Goal: Task Accomplishment & Management: Manage account settings

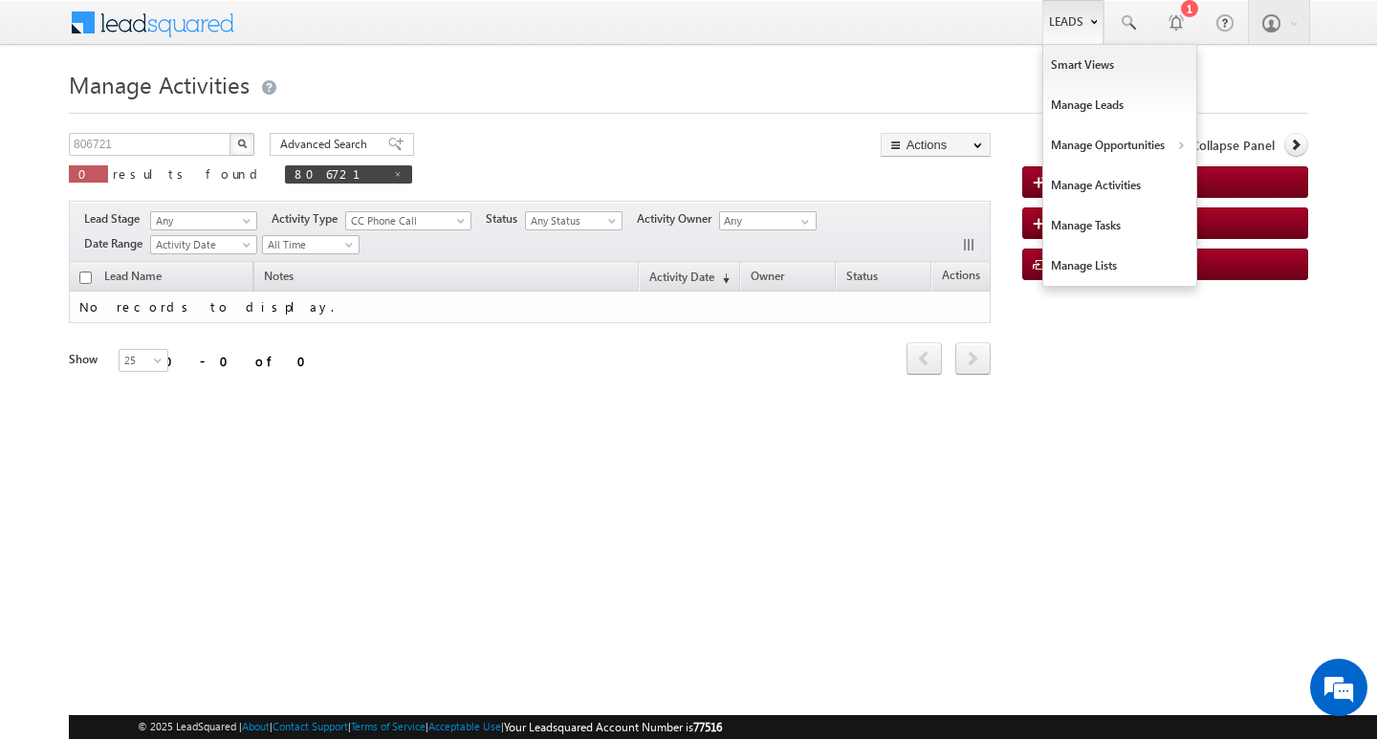
click at [1070, 29] on link "Leads" at bounding box center [1072, 22] width 61 height 44
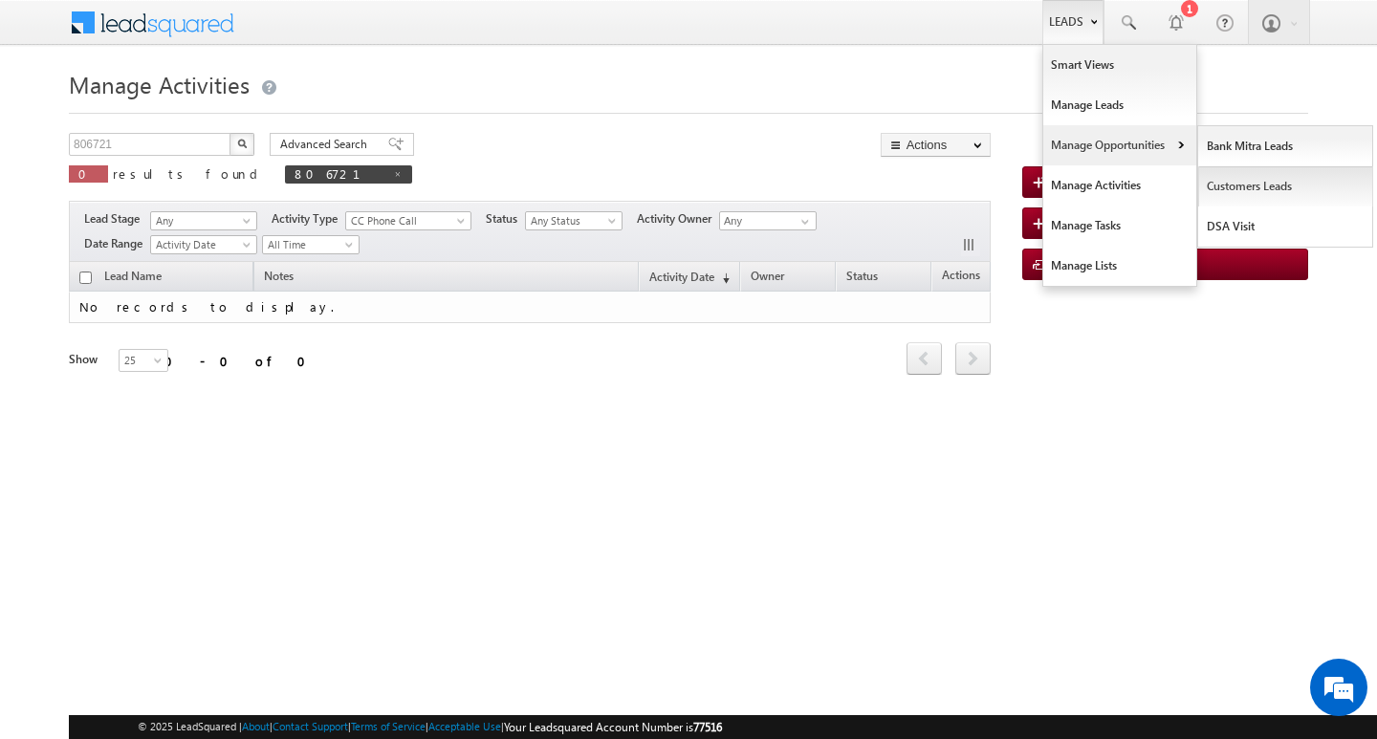
click at [1268, 178] on link "Customers Leads" at bounding box center [1285, 186] width 175 height 40
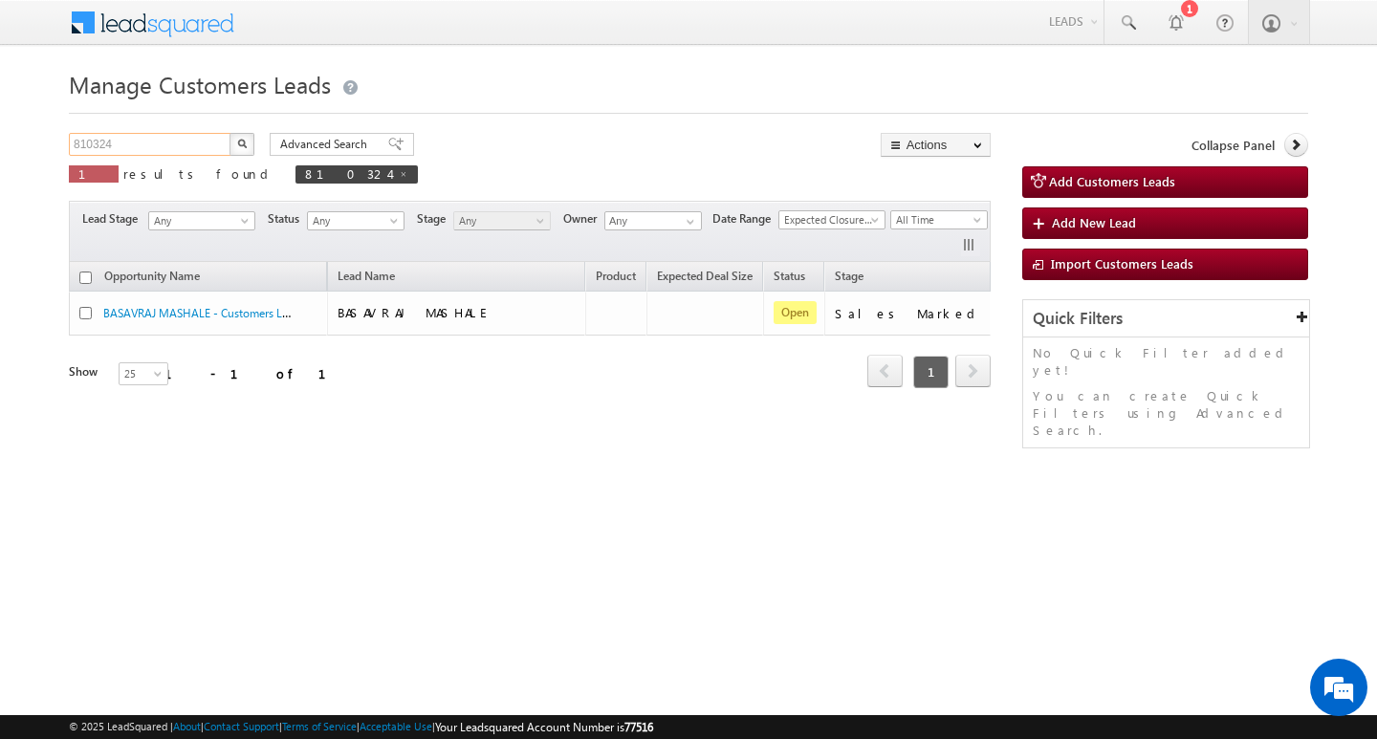
click at [161, 136] on input "810324" at bounding box center [150, 144] width 163 height 23
paste input "811159"
type input "811159"
click at [229, 133] on button "button" at bounding box center [241, 144] width 25 height 23
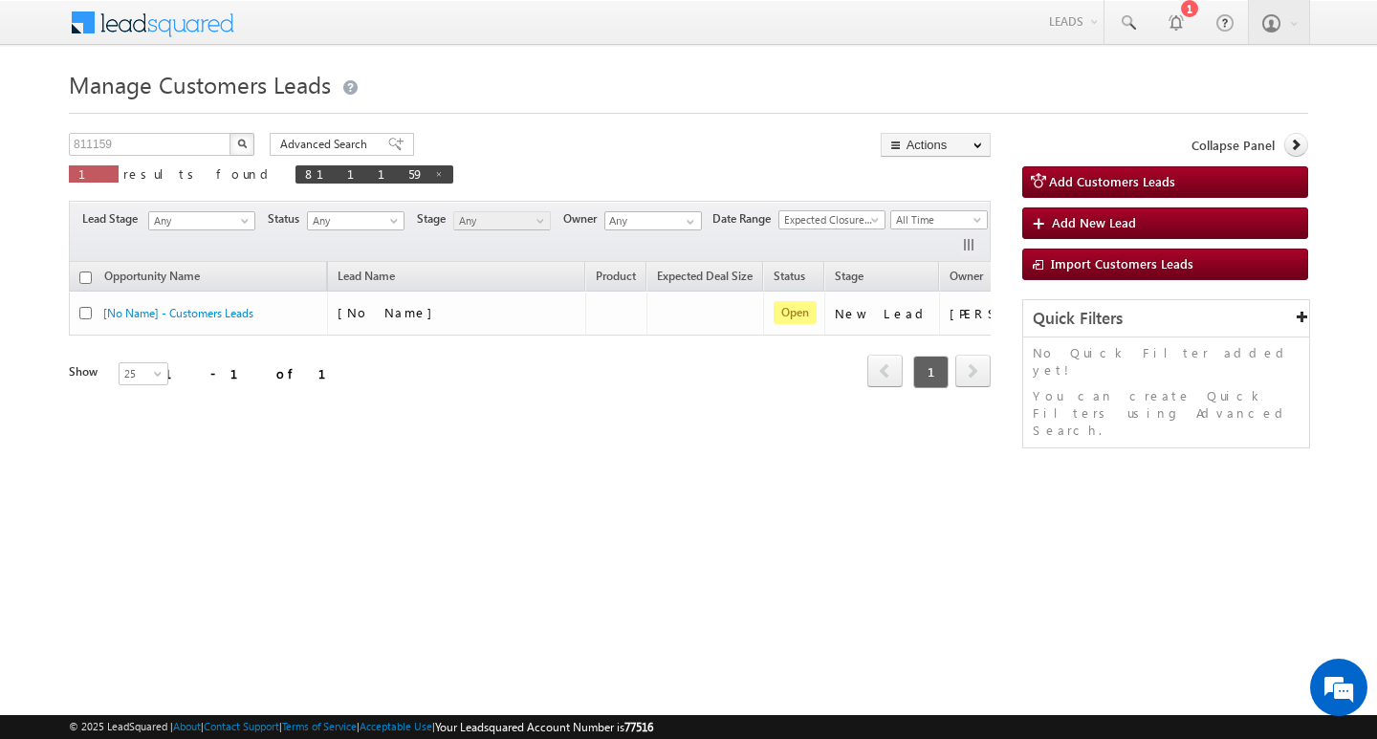
scroll to position [0, 77]
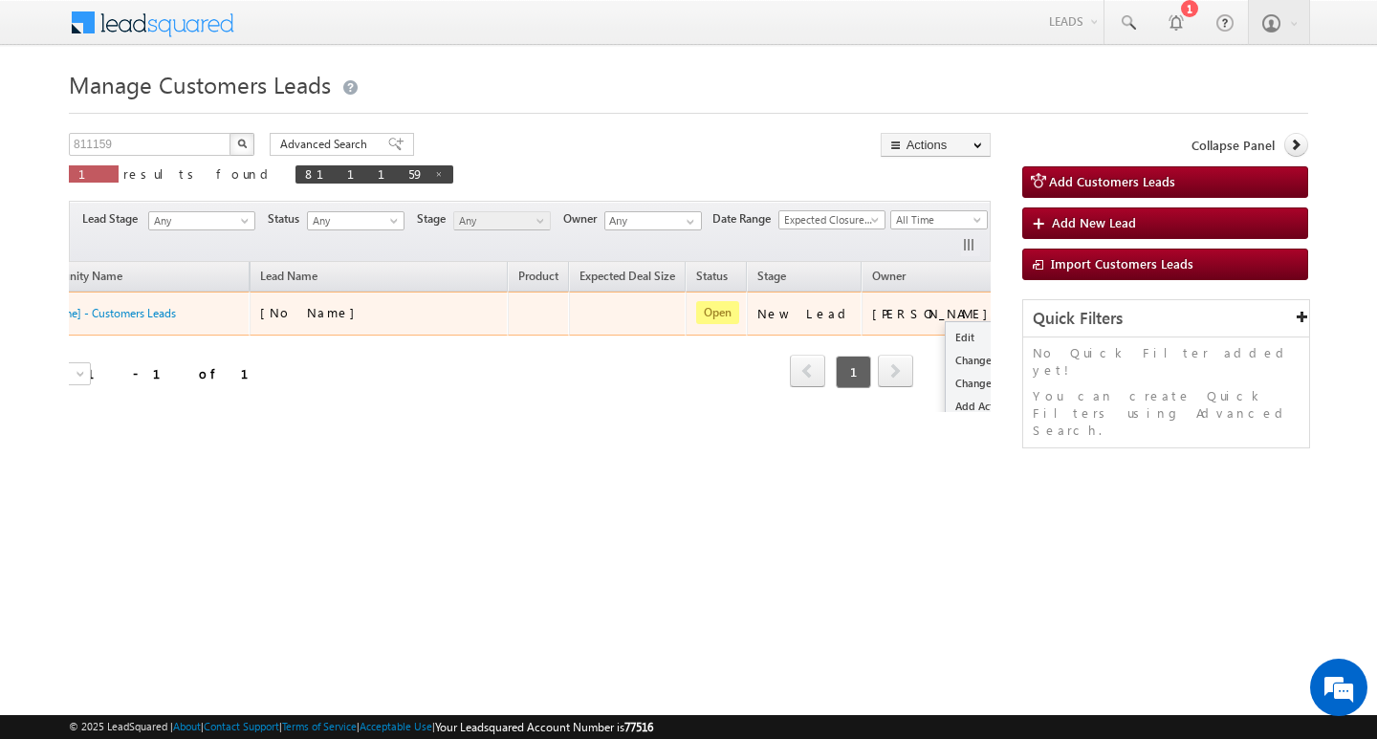
click at [1022, 304] on button "button" at bounding box center [1031, 312] width 19 height 19
click at [945, 335] on link "Edit" at bounding box center [993, 337] width 96 height 23
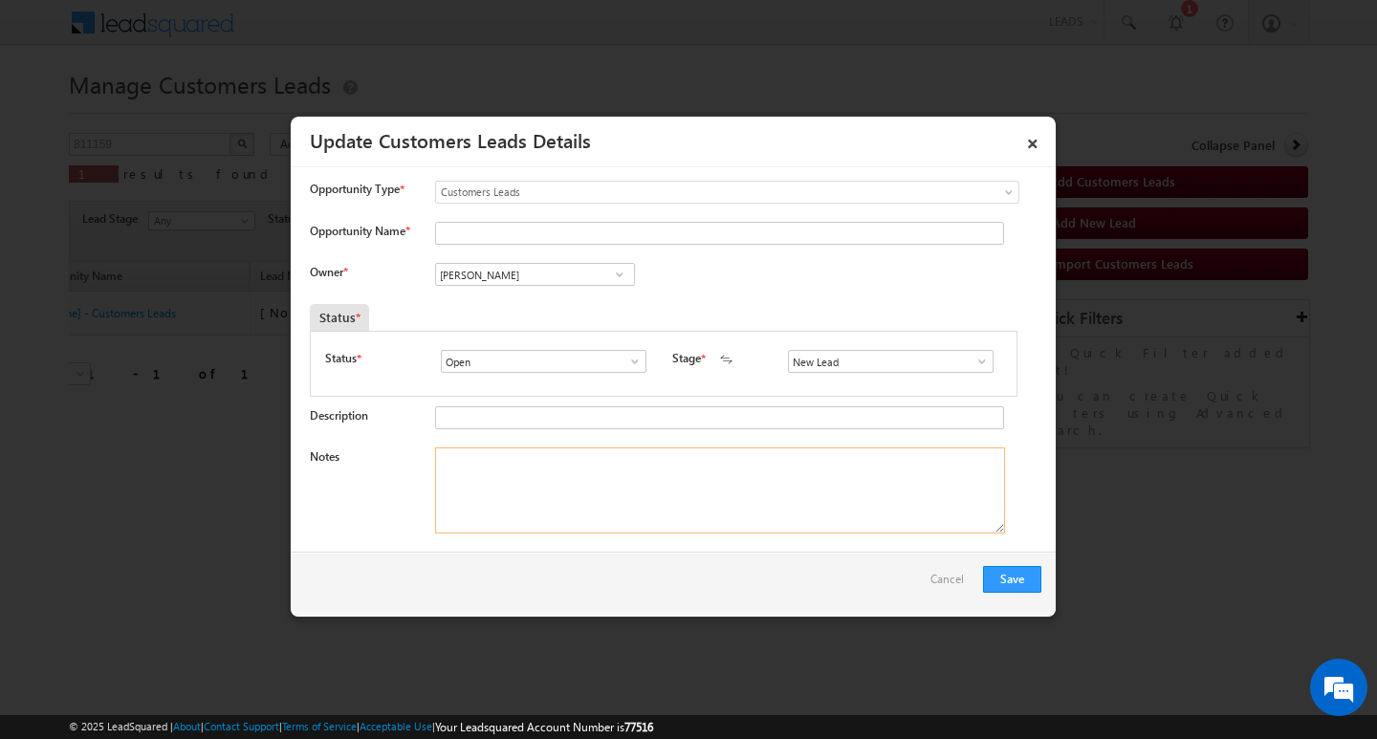
click at [668, 473] on textarea "Notes" at bounding box center [720, 490] width 570 height 86
click at [555, 267] on input "Vikas Halwai" at bounding box center [535, 274] width 200 height 23
click at [533, 234] on input "Opportunity Name *" at bounding box center [719, 233] width 569 height 23
paste input "mohammed zaid"
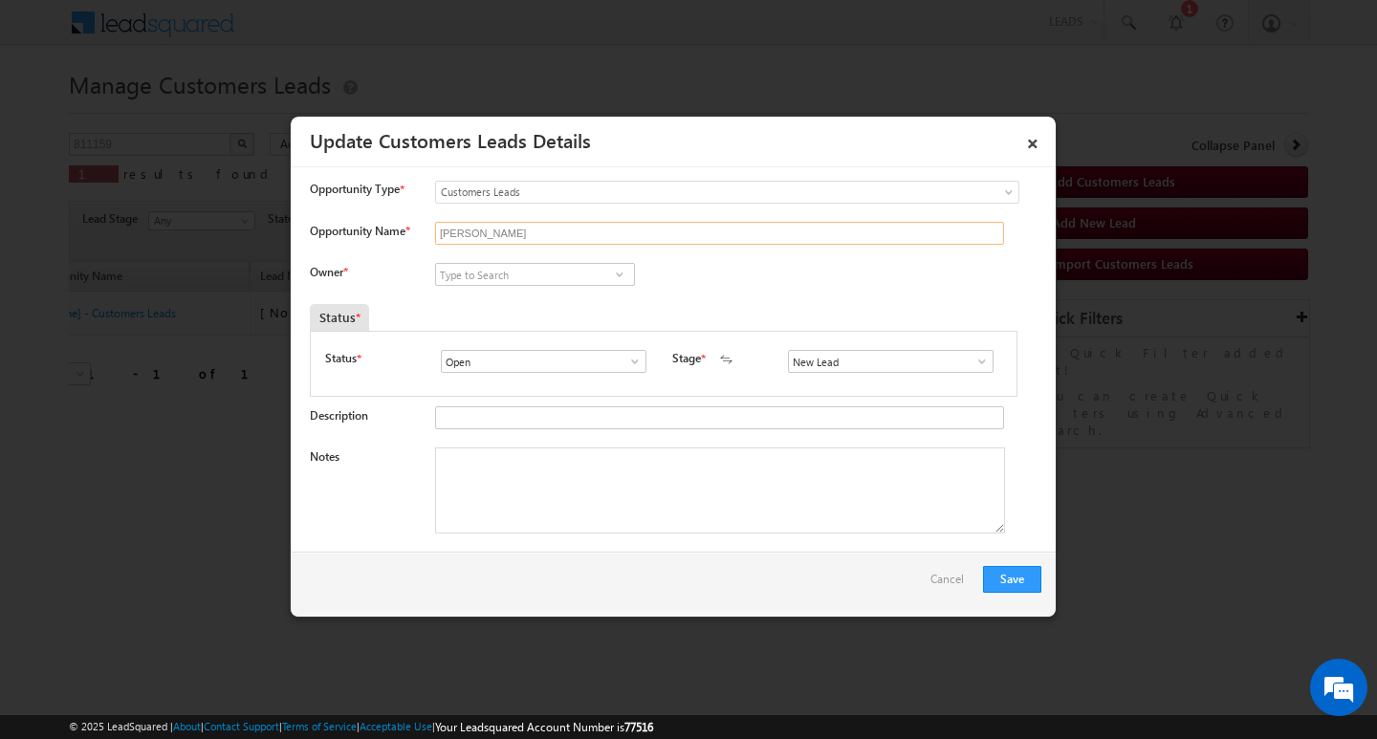
type input "mohammed zaid"
click at [551, 278] on input at bounding box center [535, 274] width 200 height 23
click at [505, 274] on input at bounding box center [535, 274] width 200 height 23
paste input "Praveen Bhati"
click at [505, 288] on link "Praveen Bhati praveen.bhati@sgrlimited.in" at bounding box center [535, 304] width 200 height 36
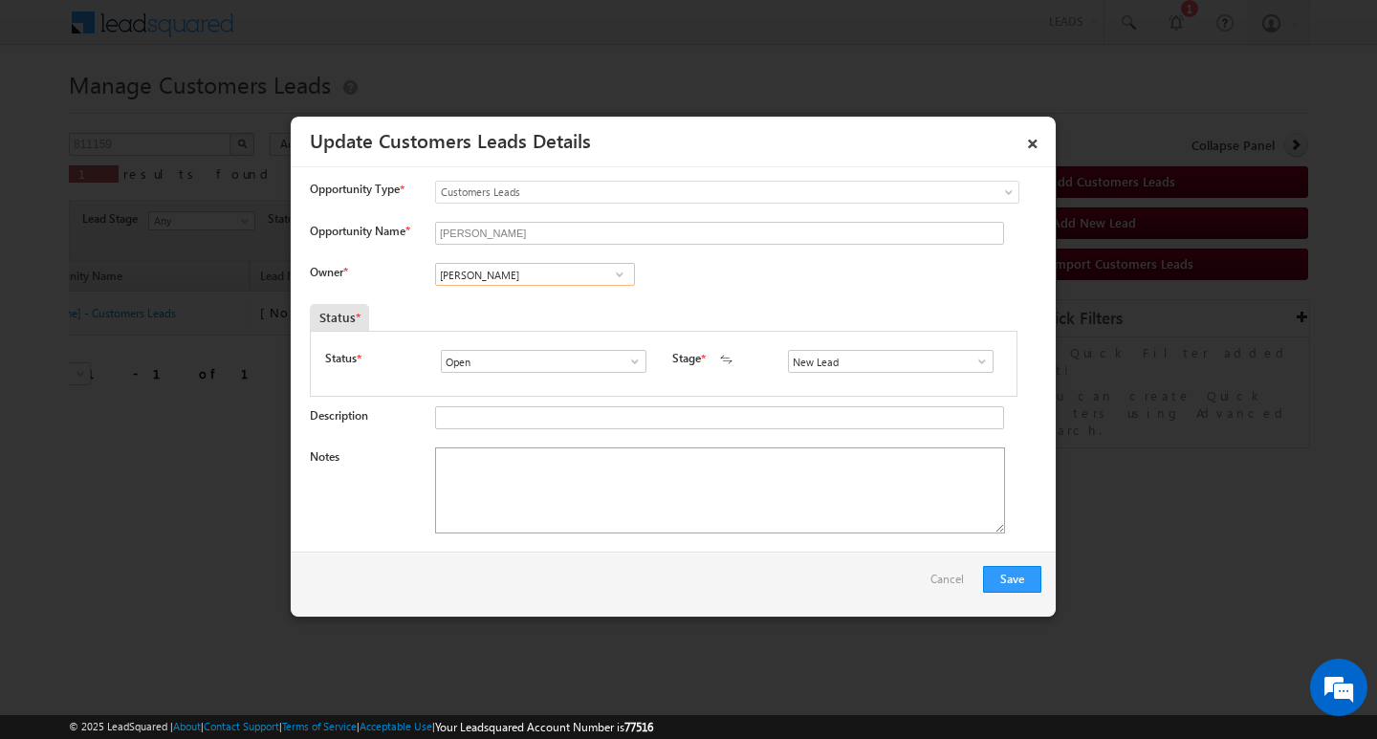
type input "Praveen Bhati"
click at [534, 478] on textarea "Notes" at bounding box center [720, 490] width 570 height 86
click at [723, 476] on textarea "Notes" at bounding box center [720, 490] width 570 height 86
paste textarea "Customer Name : mohammed zaid / ag : 22/ co aap name : mohammed sabira / mothe …"
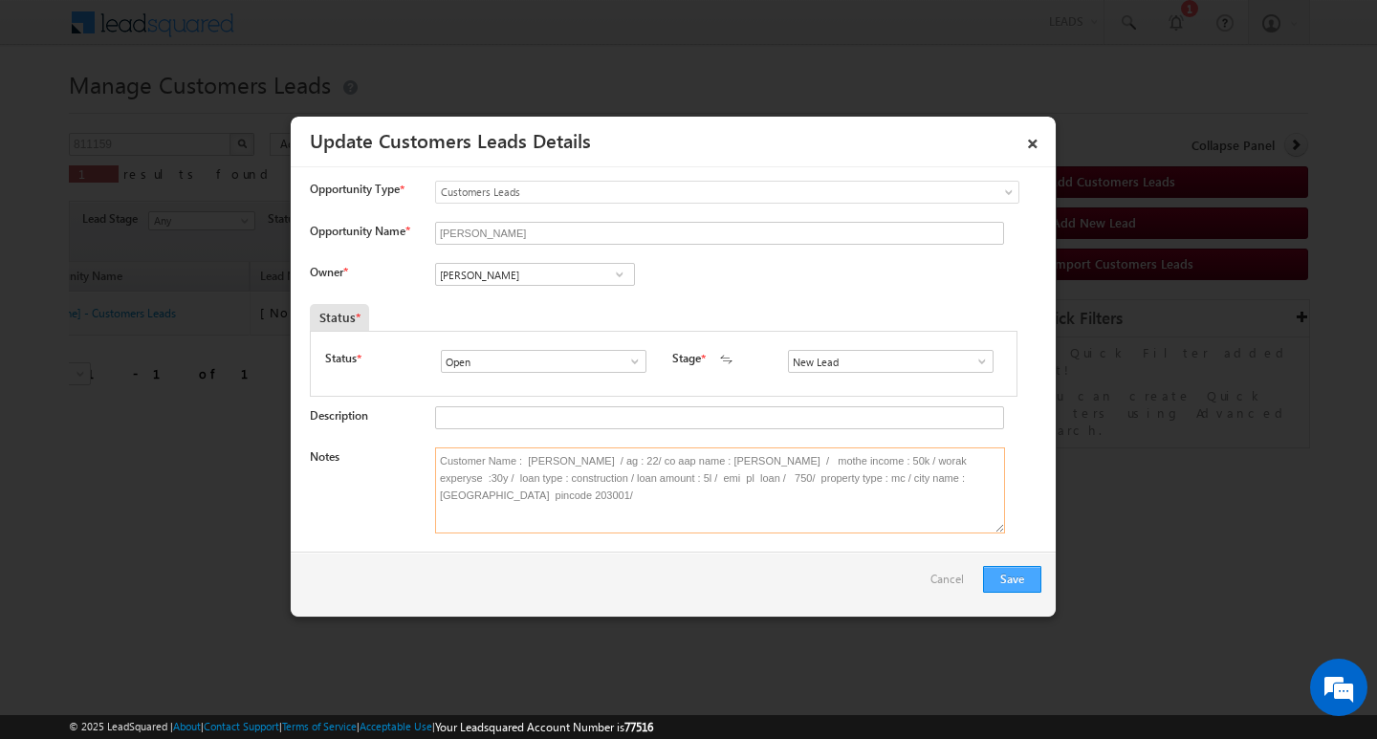
type textarea "Customer Name : mohammed zaid / ag : 22/ co aap name : mohammed sabira / mothe …"
click at [1017, 578] on button "Save" at bounding box center [1012, 579] width 58 height 27
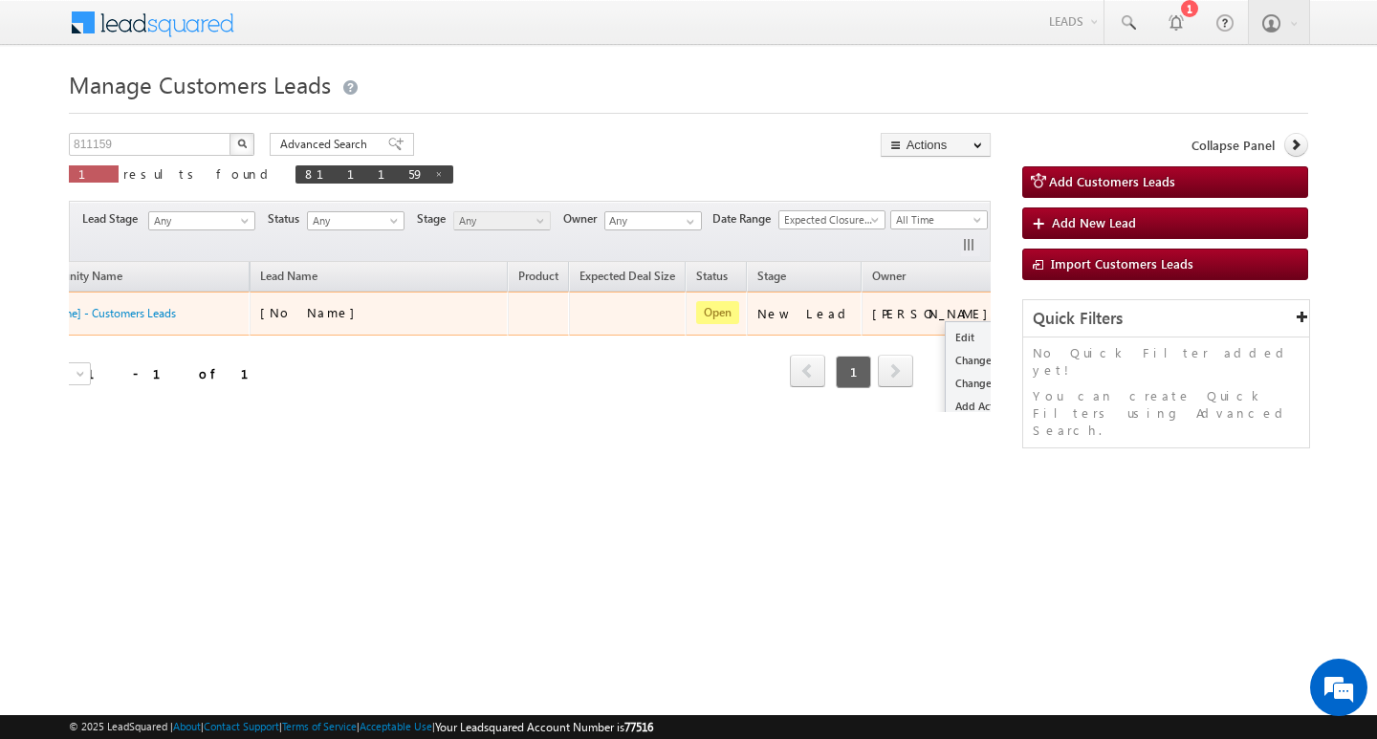
click at [945, 322] on ul "Edit Change Owner Change Stage Add Activity Add Task Delete" at bounding box center [994, 394] width 98 height 147
click at [945, 330] on link "Edit" at bounding box center [993, 337] width 96 height 23
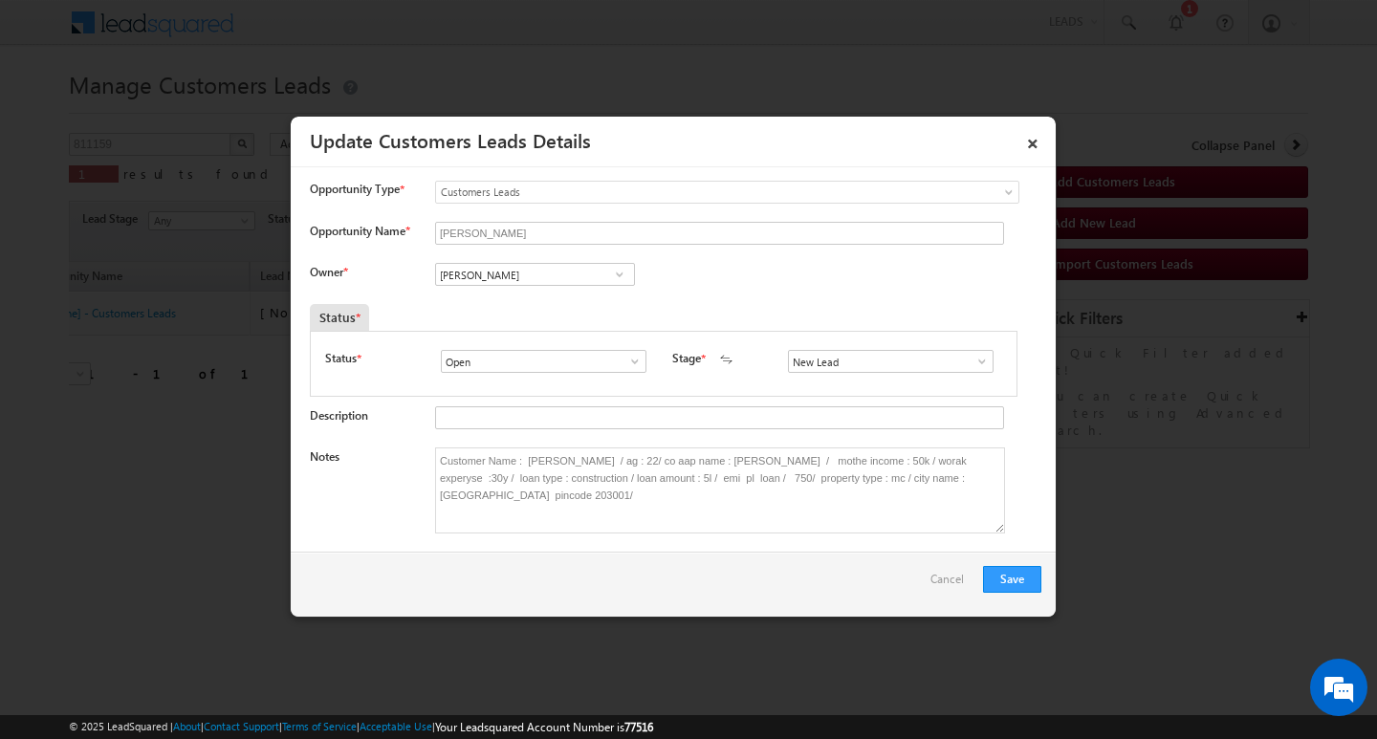
click at [978, 360] on span at bounding box center [981, 361] width 19 height 15
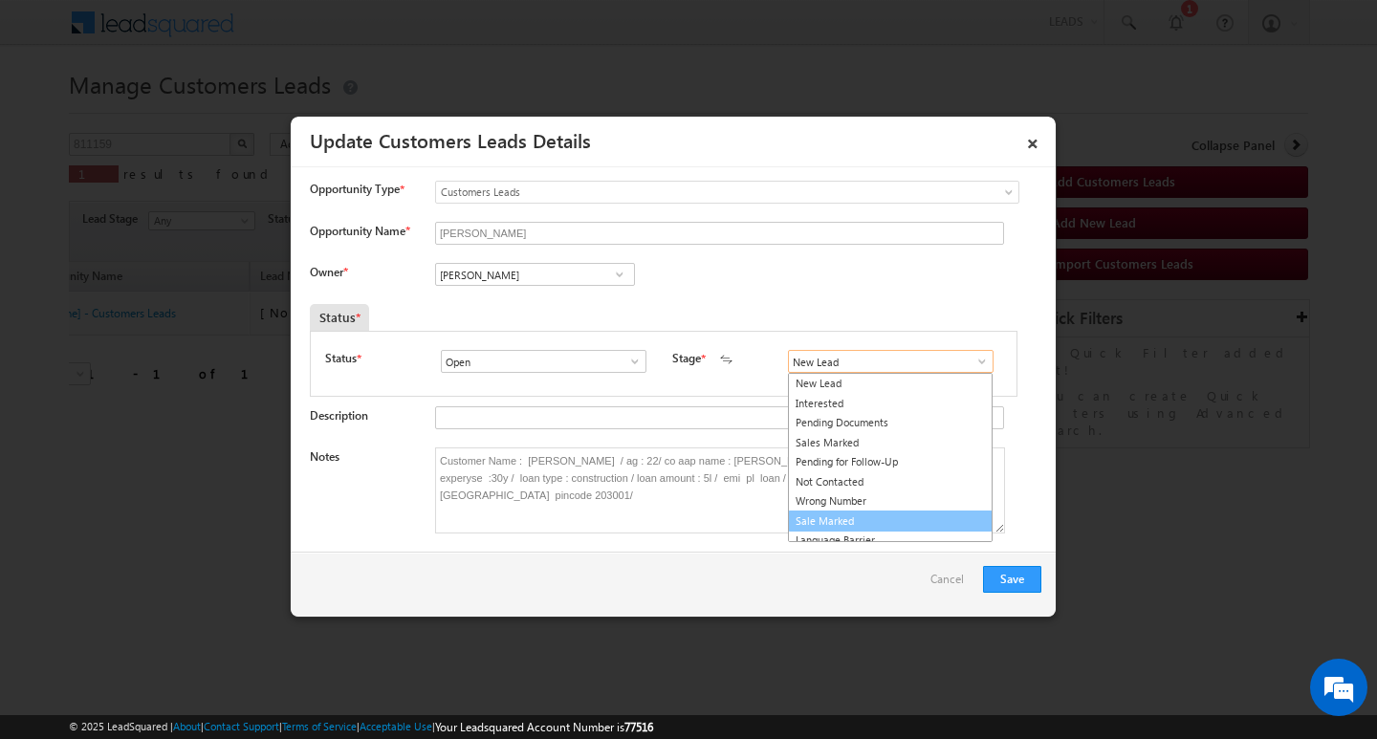
click at [912, 520] on link "Sale Marked" at bounding box center [890, 522] width 205 height 22
type input "Sale Marked"
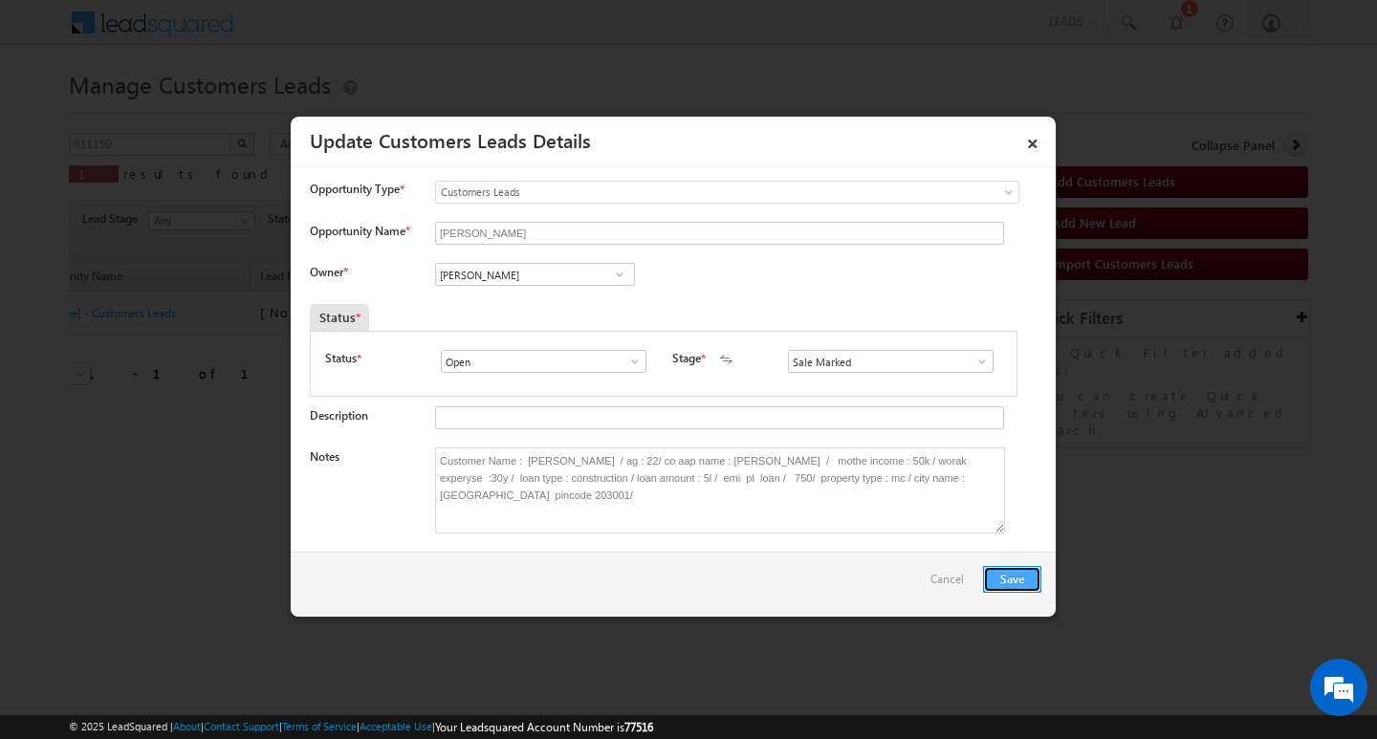
click at [1008, 567] on button "Save" at bounding box center [1012, 579] width 58 height 27
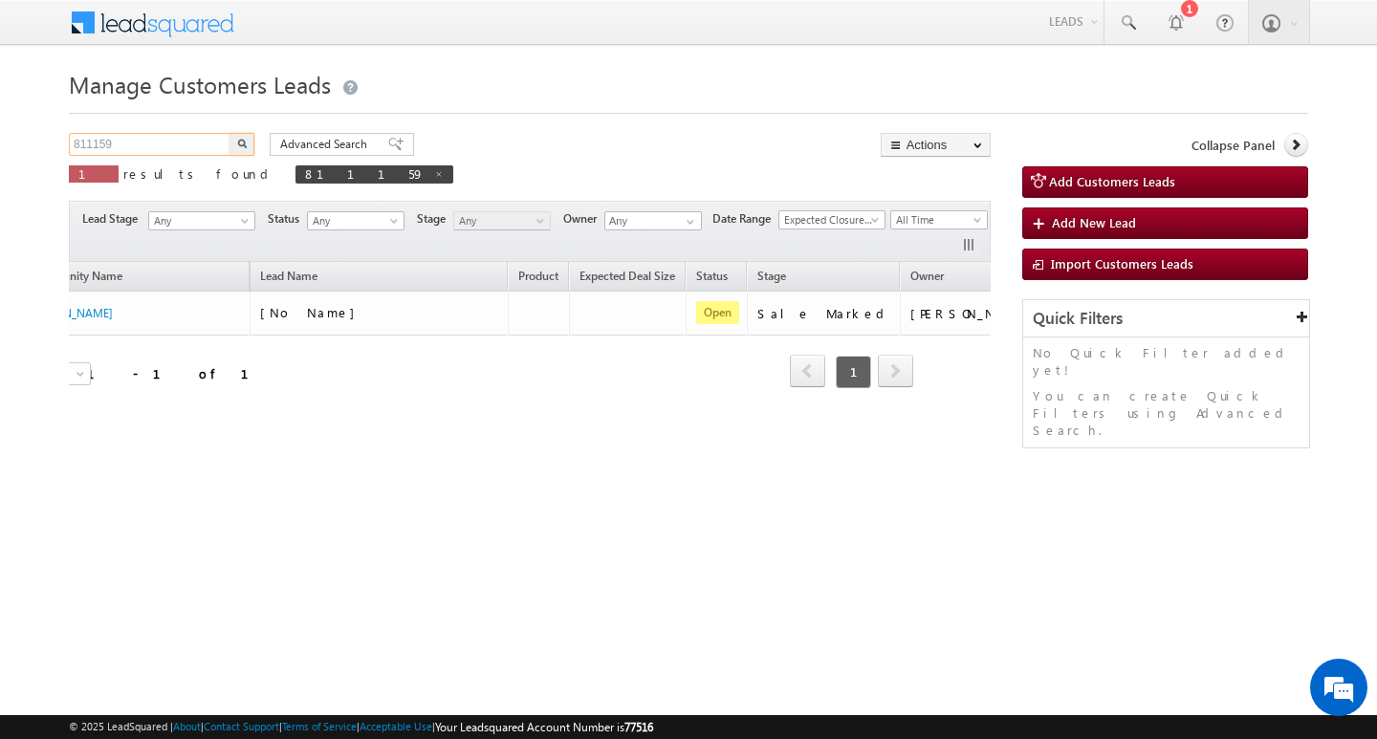
click at [220, 142] on input "811159" at bounding box center [150, 144] width 163 height 23
paste input "811011"
type input "811011"
click at [229, 133] on button "button" at bounding box center [241, 144] width 25 height 23
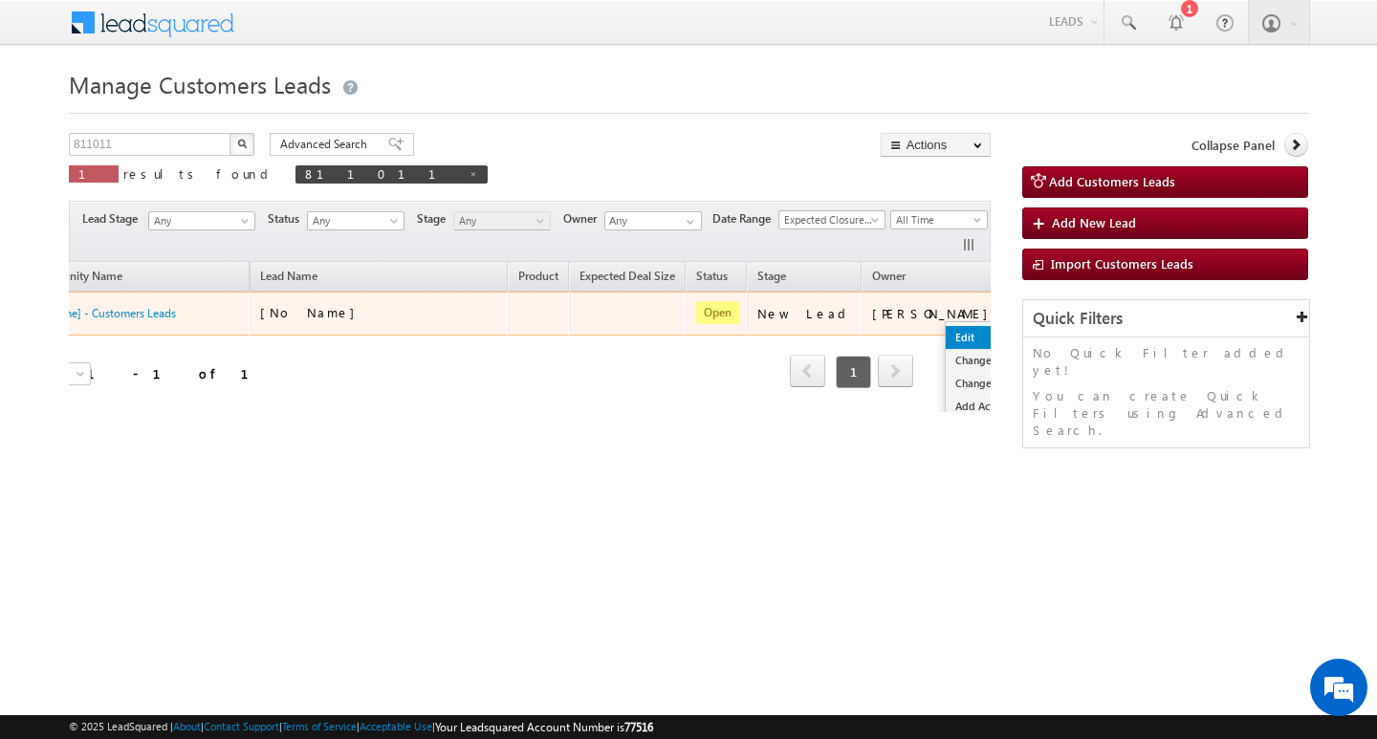
click at [945, 334] on link "Edit" at bounding box center [993, 337] width 96 height 23
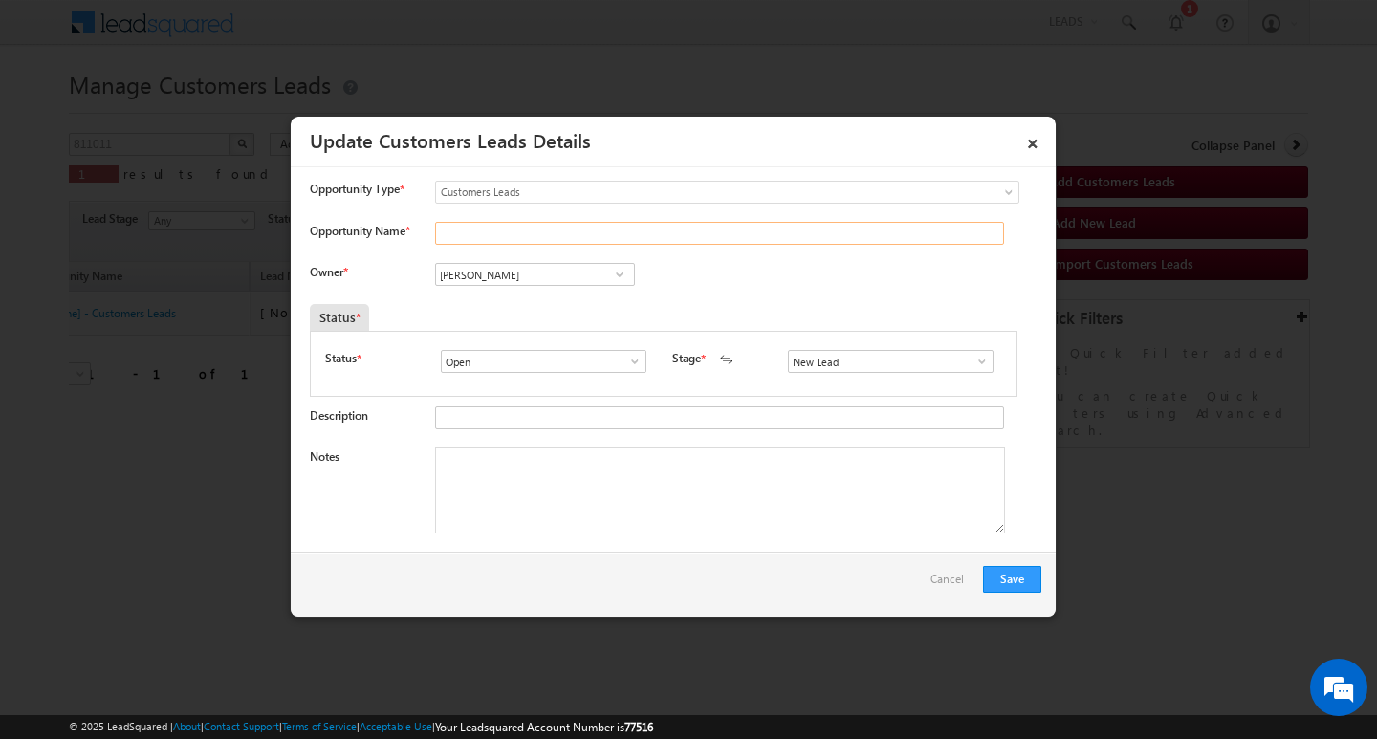
click at [615, 239] on input "Opportunity Name *" at bounding box center [719, 233] width 569 height 23
click at [519, 235] on input "Opportunity Name *" at bounding box center [719, 233] width 569 height 23
paste input "Gülbahar"
type input "Gülbahar"
click at [513, 480] on textarea "Notes" at bounding box center [720, 490] width 570 height 86
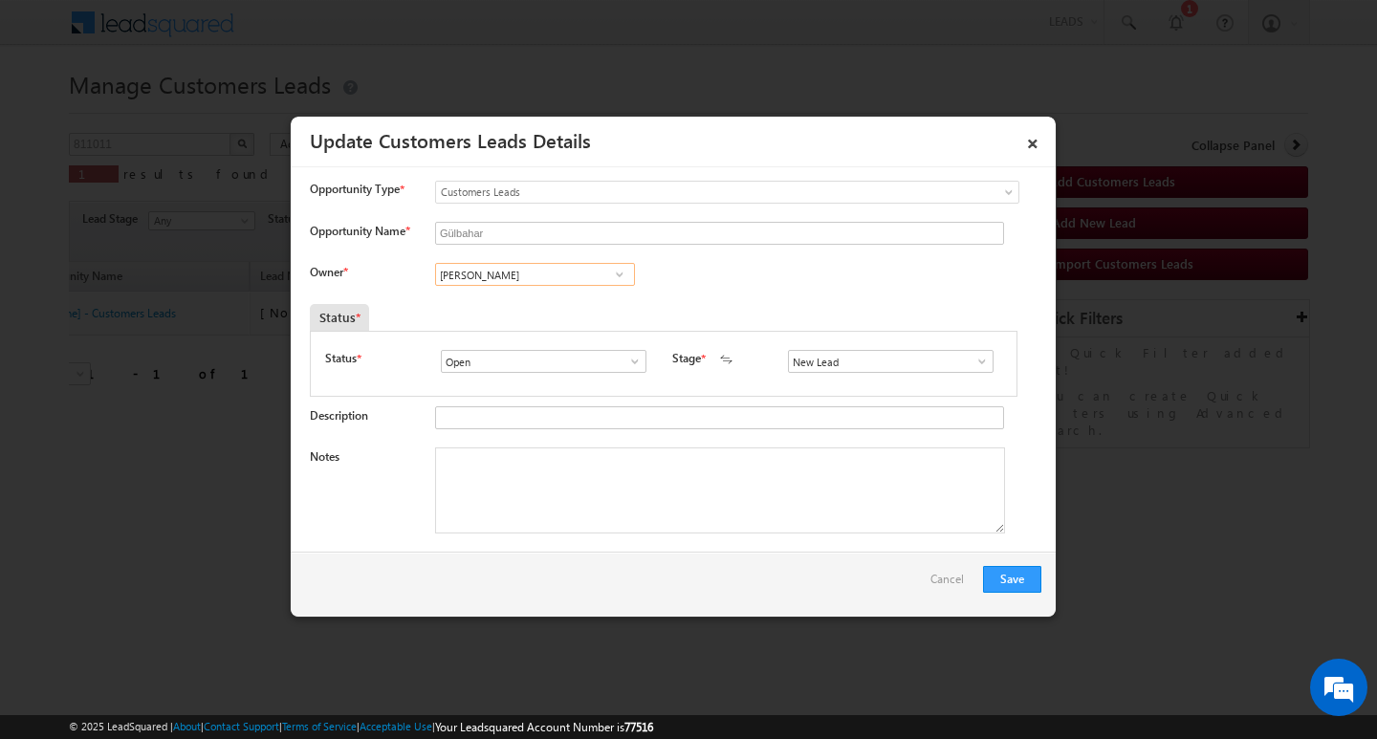
click at [553, 266] on input "Vikas Halwai" at bounding box center [535, 274] width 200 height 23
click at [704, 499] on textarea "Notes" at bounding box center [720, 490] width 570 height 86
paste textarea "Customer Name : Gülbahar . AG : 35Y/ MOTHE INCOME : 40K / WORAK EXPE : 10Y / P …"
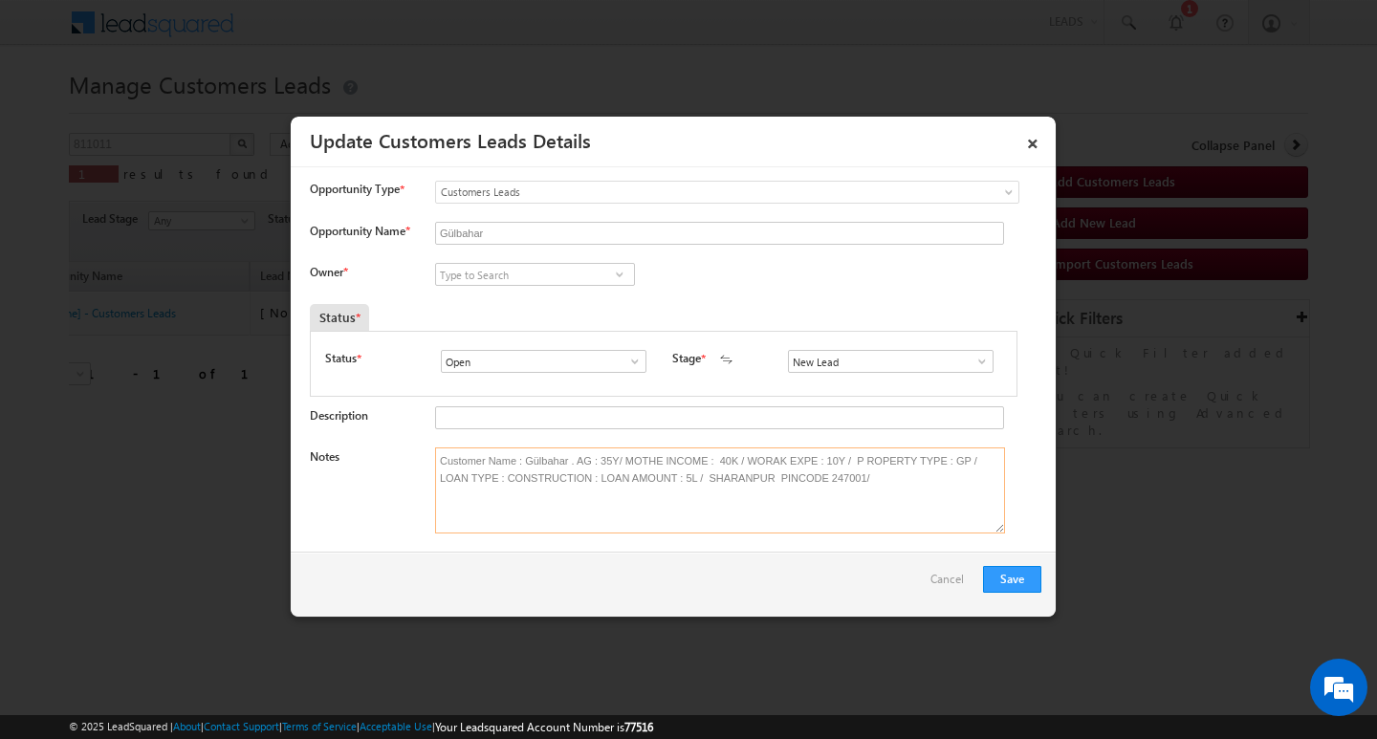
type textarea "Customer Name : Gülbahar . AG : 35Y/ MOTHE INCOME : 40K / WORAK EXPE : 10Y / P …"
